Goal: Information Seeking & Learning: Check status

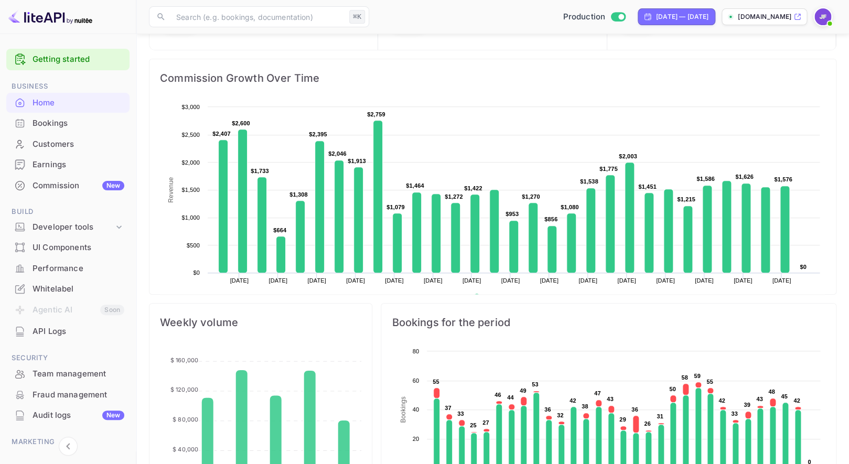
scroll to position [170, 222]
click at [56, 160] on div "Earnings" at bounding box center [78, 165] width 92 height 12
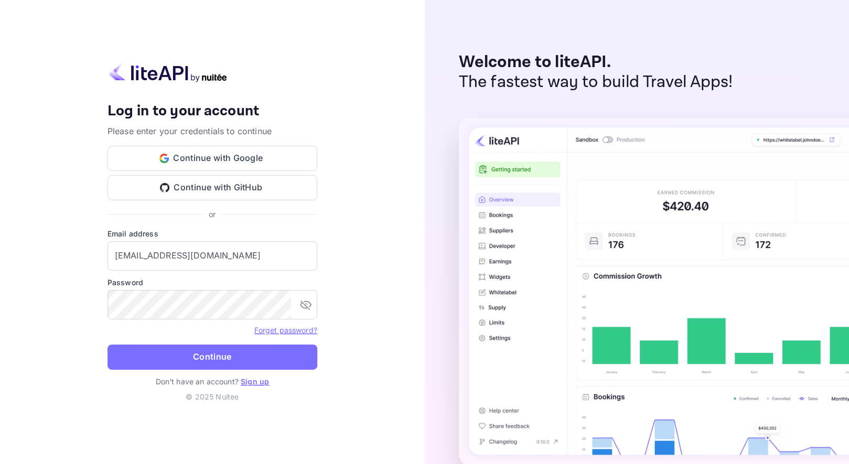
drag, startPoint x: 237, startPoint y: 359, endPoint x: 231, endPoint y: 357, distance: 6.1
click at [236, 359] on button "Continue" at bounding box center [212, 356] width 210 height 25
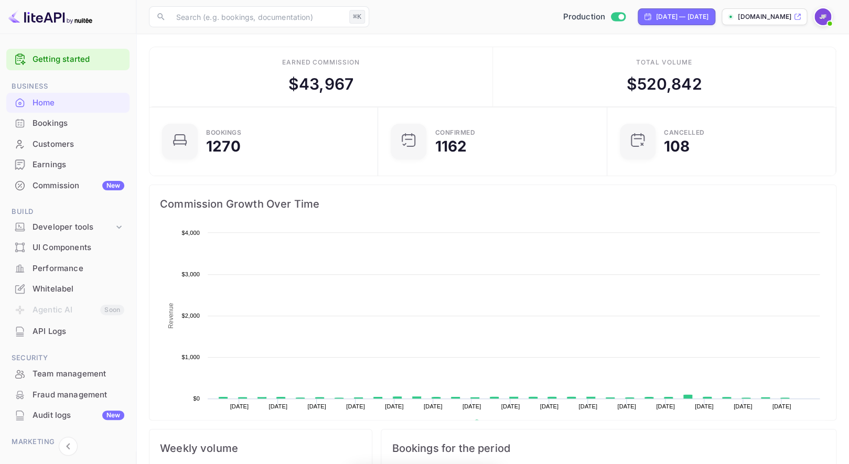
scroll to position [1, 1]
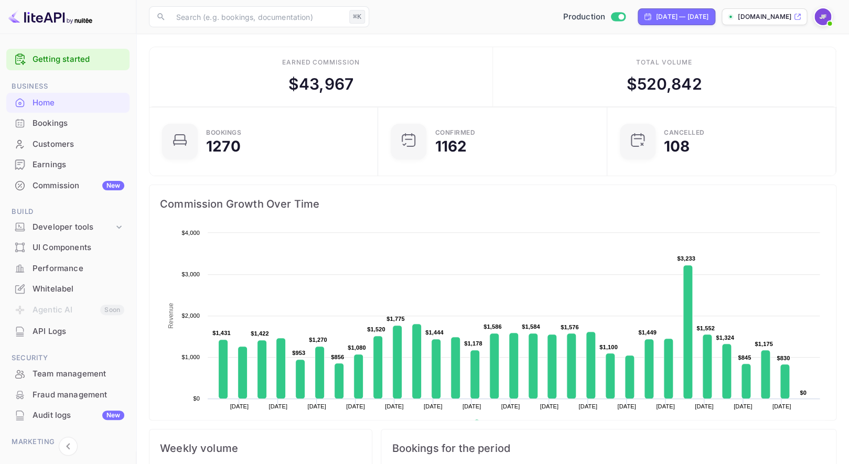
click at [60, 164] on div "Earnings" at bounding box center [78, 165] width 92 height 12
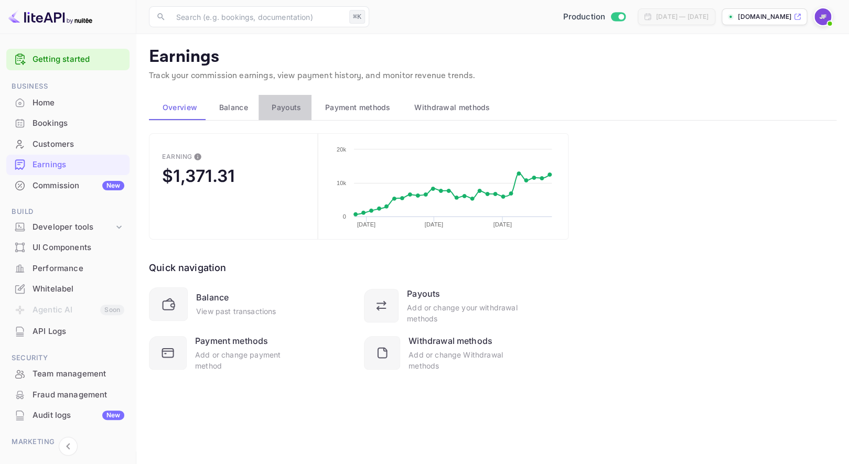
click at [286, 104] on span "Payouts" at bounding box center [286, 107] width 29 height 13
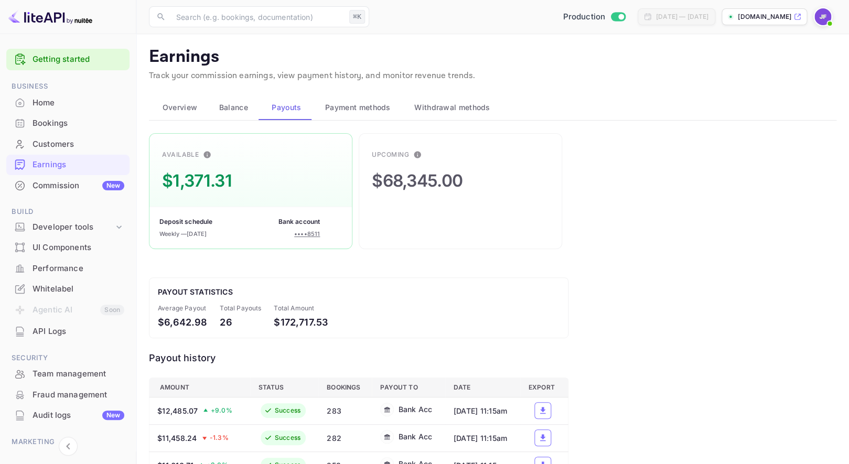
click at [30, 99] on div "Home" at bounding box center [67, 103] width 123 height 20
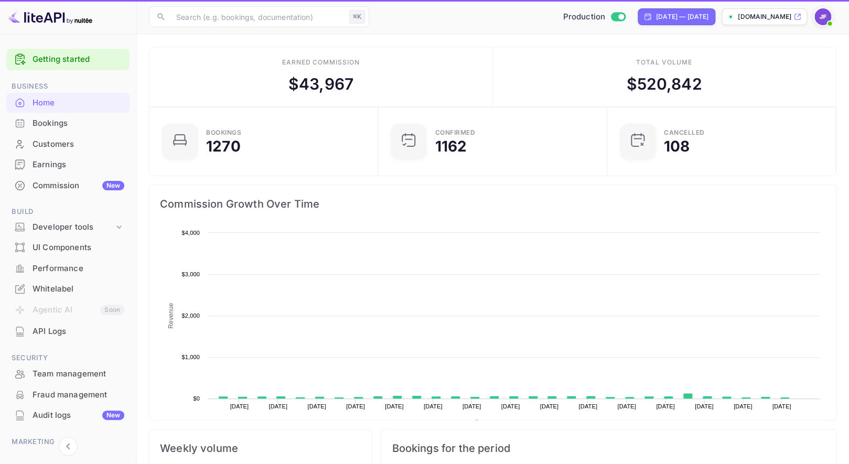
scroll to position [1, 1]
